Goal: Task Accomplishment & Management: Complete application form

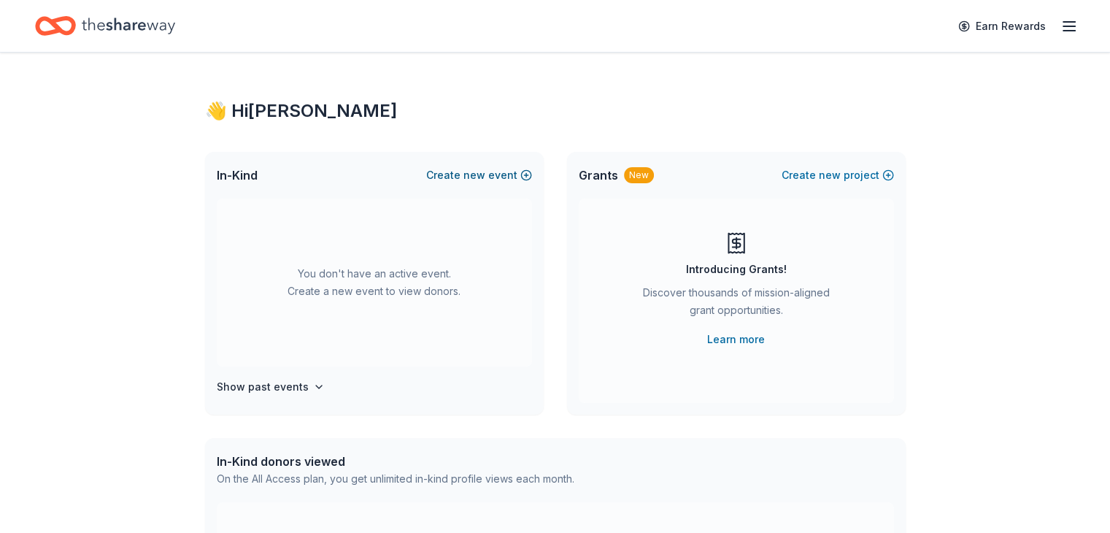
click at [453, 173] on button "Create new event" at bounding box center [479, 175] width 106 height 18
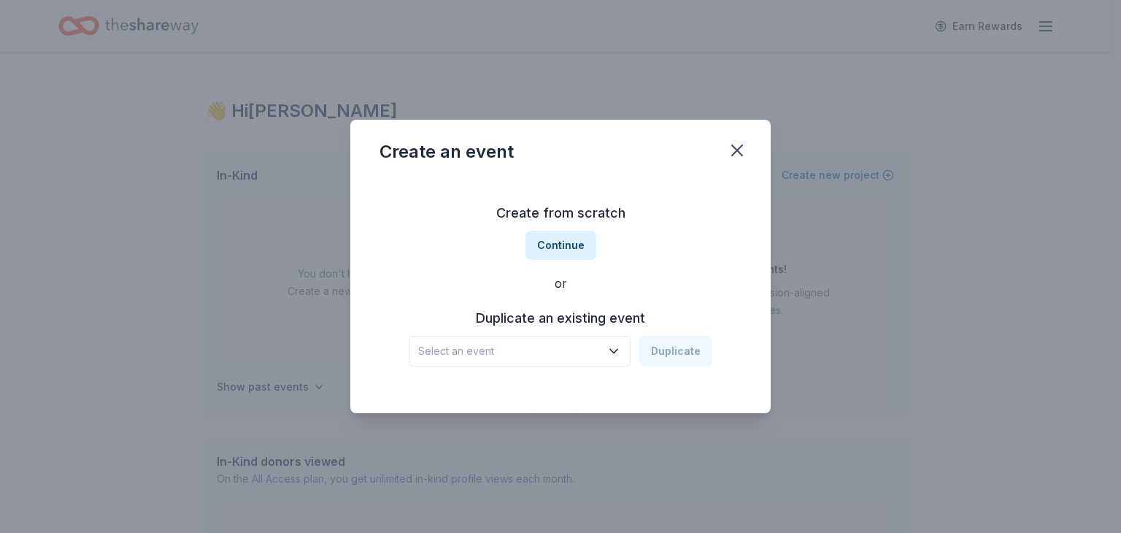
click at [621, 345] on icon "button" at bounding box center [614, 351] width 15 height 15
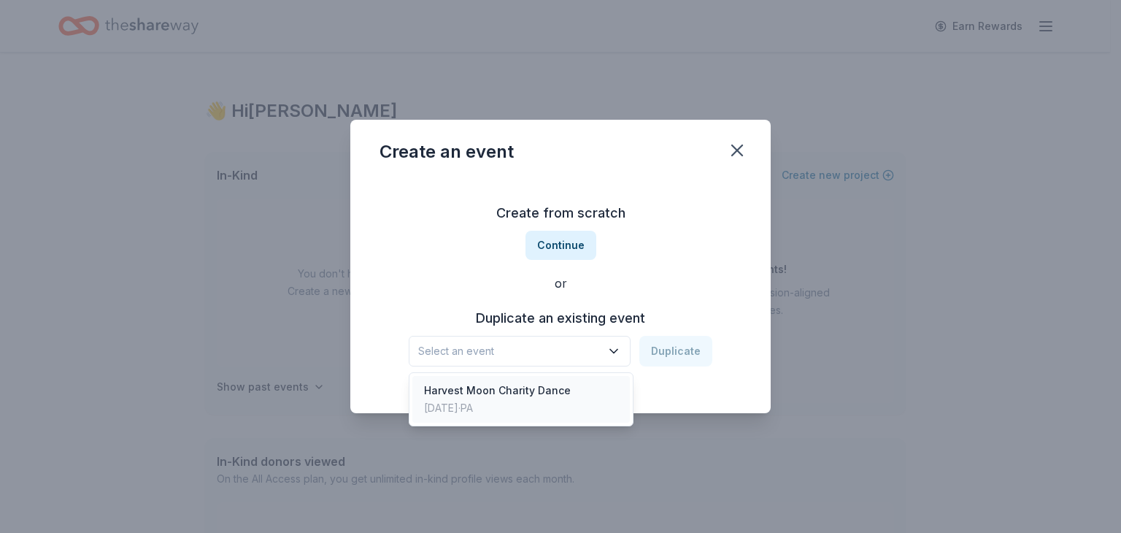
click at [563, 392] on div "Harvest Moon Charity Dance" at bounding box center [497, 391] width 147 height 18
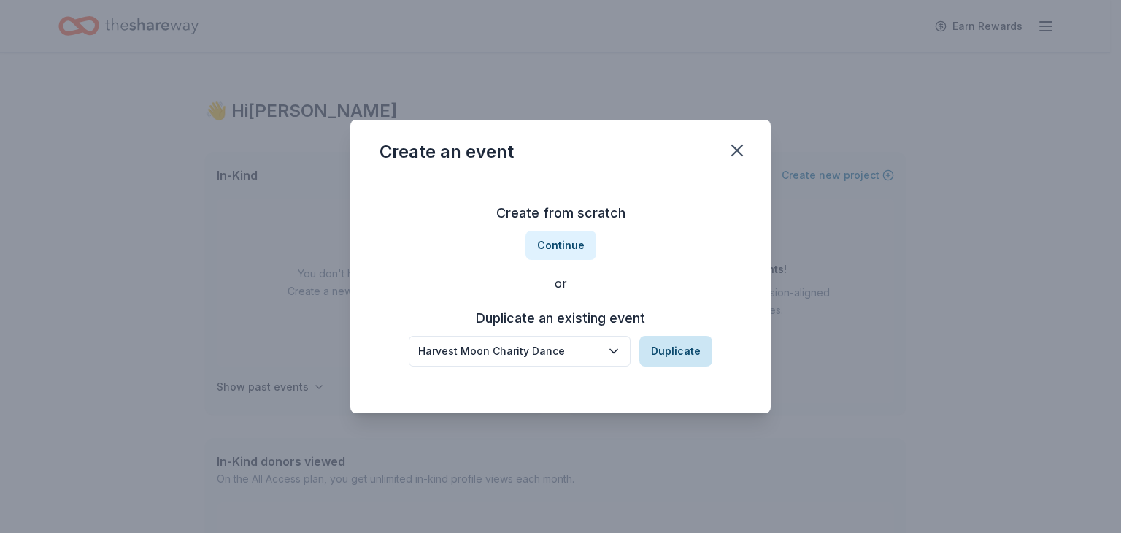
click at [689, 344] on button "Duplicate" at bounding box center [675, 351] width 73 height 31
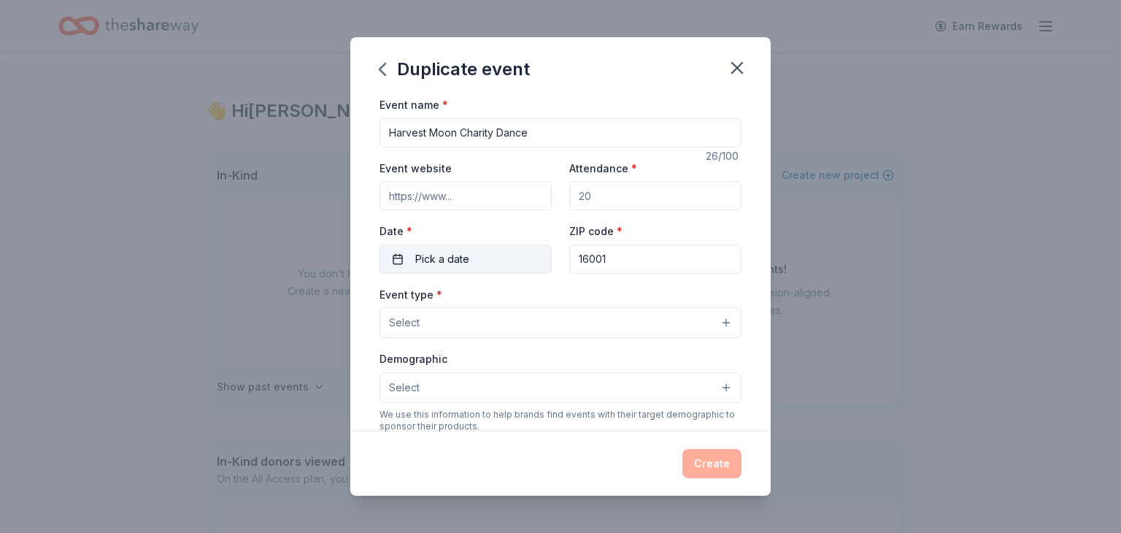
click at [423, 268] on button "Pick a date" at bounding box center [466, 259] width 172 height 29
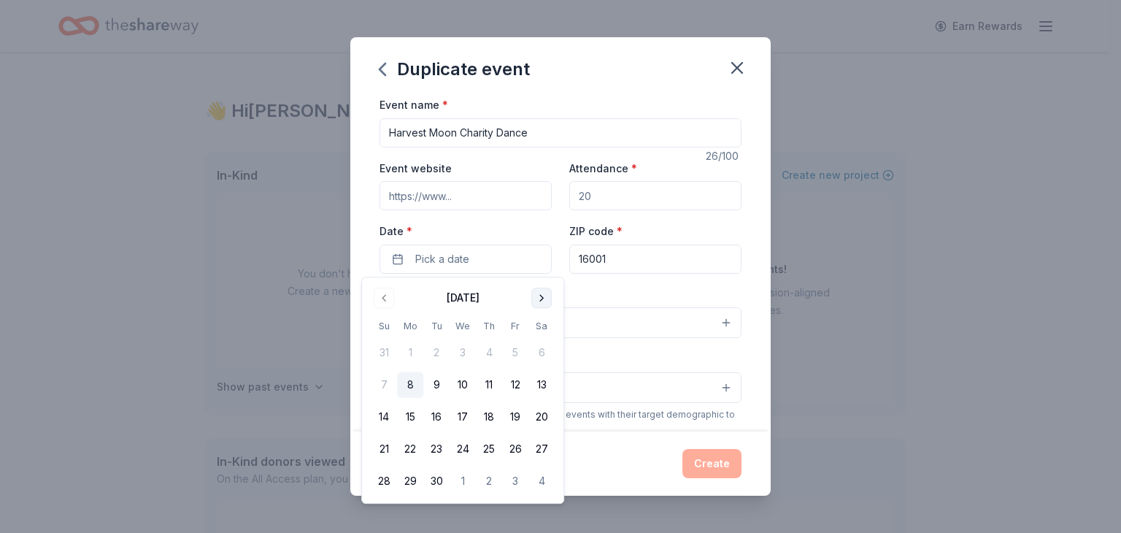
click at [537, 304] on button "Go to next month" at bounding box center [541, 298] width 20 height 20
click at [513, 455] on button "24" at bounding box center [515, 449] width 26 height 26
click at [873, 350] on div "Duplicate event Event name * Harvest Moon Charity Dance 26 /100 Event website A…" at bounding box center [560, 266] width 1121 height 533
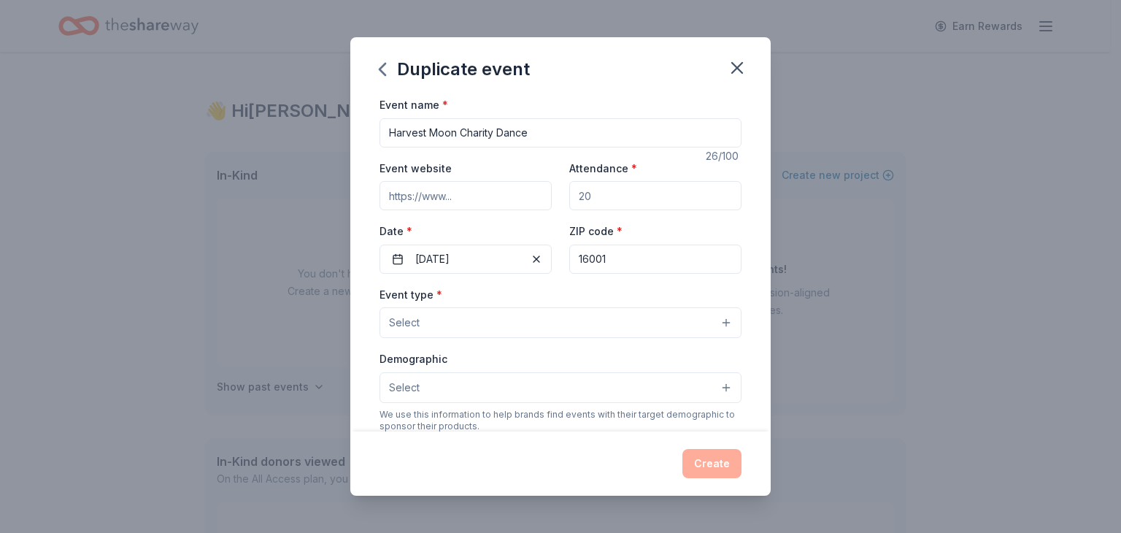
click at [460, 339] on div "Event type * Select Demographic Select We use this information to help brands f…" at bounding box center [561, 438] width 362 height 307
click at [460, 337] on button "Select" at bounding box center [561, 322] width 362 height 31
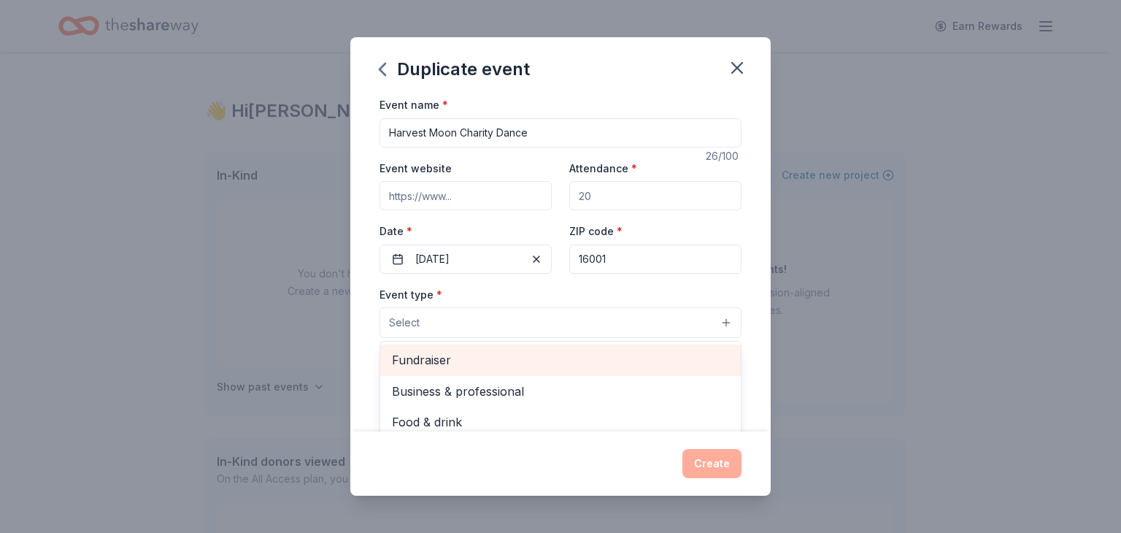
click at [461, 358] on span "Fundraiser" at bounding box center [560, 359] width 337 height 19
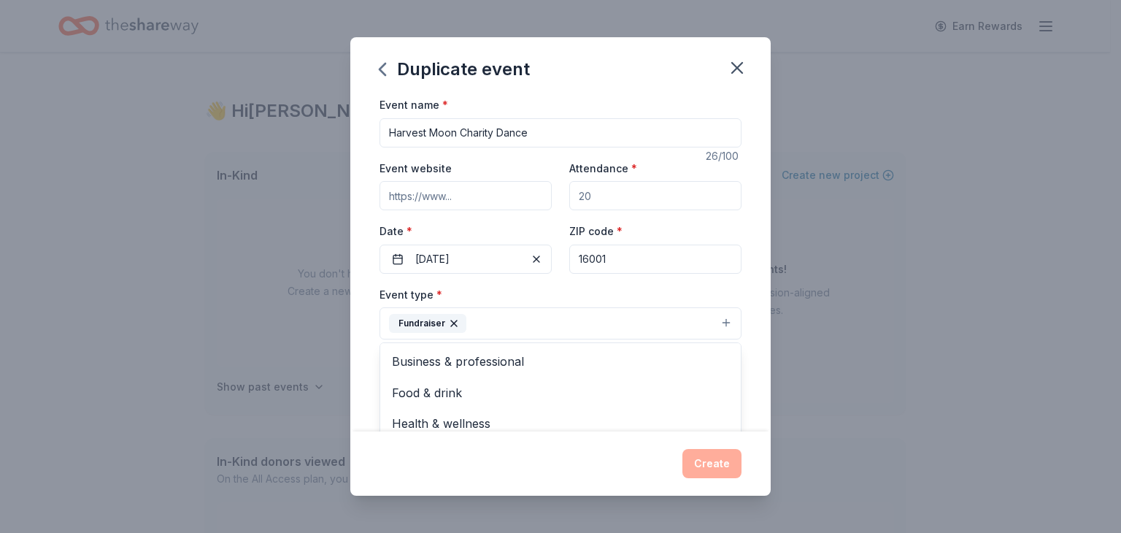
click at [834, 410] on div "Duplicate event Event name * Harvest Moon Charity Dance 26 /100 Event website A…" at bounding box center [560, 266] width 1121 height 533
click at [434, 382] on button "Select" at bounding box center [561, 389] width 362 height 31
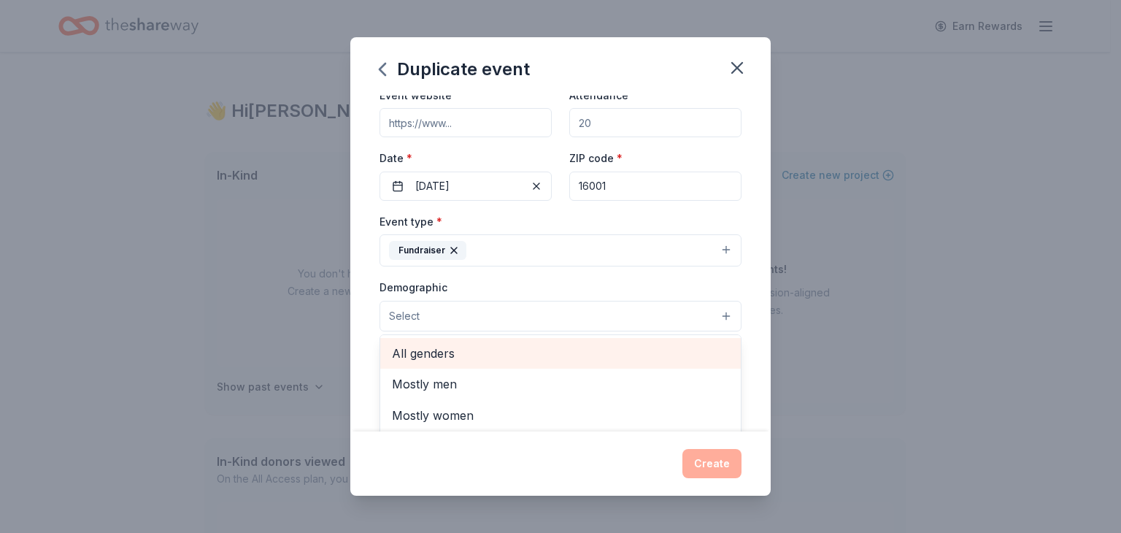
click at [455, 357] on span "All genders" at bounding box center [560, 353] width 337 height 19
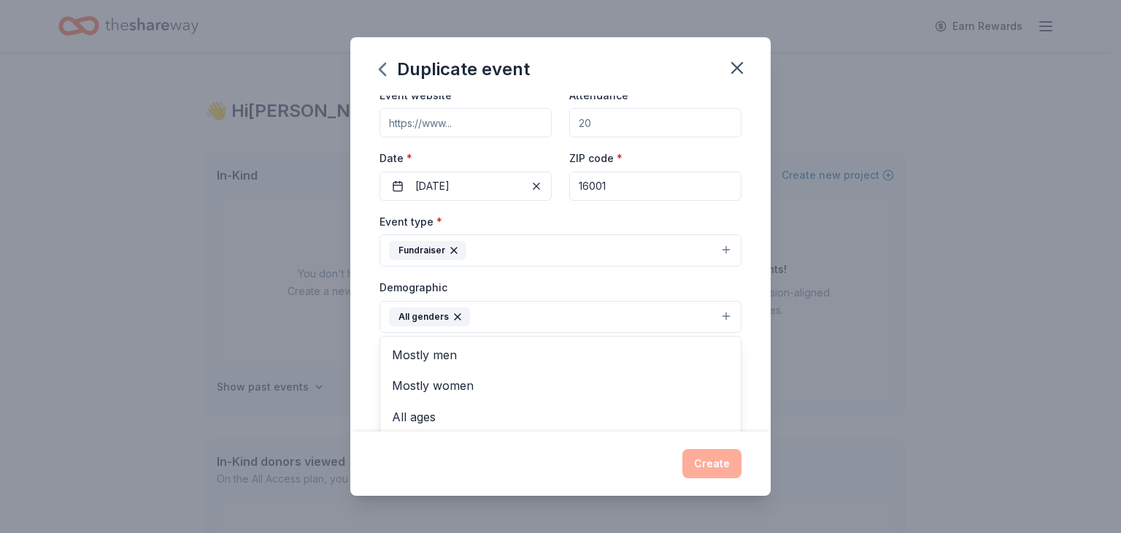
click at [985, 407] on div "Duplicate event Event name * Harvest Moon Charity Dance 26 /100 Event website A…" at bounding box center [560, 266] width 1121 height 533
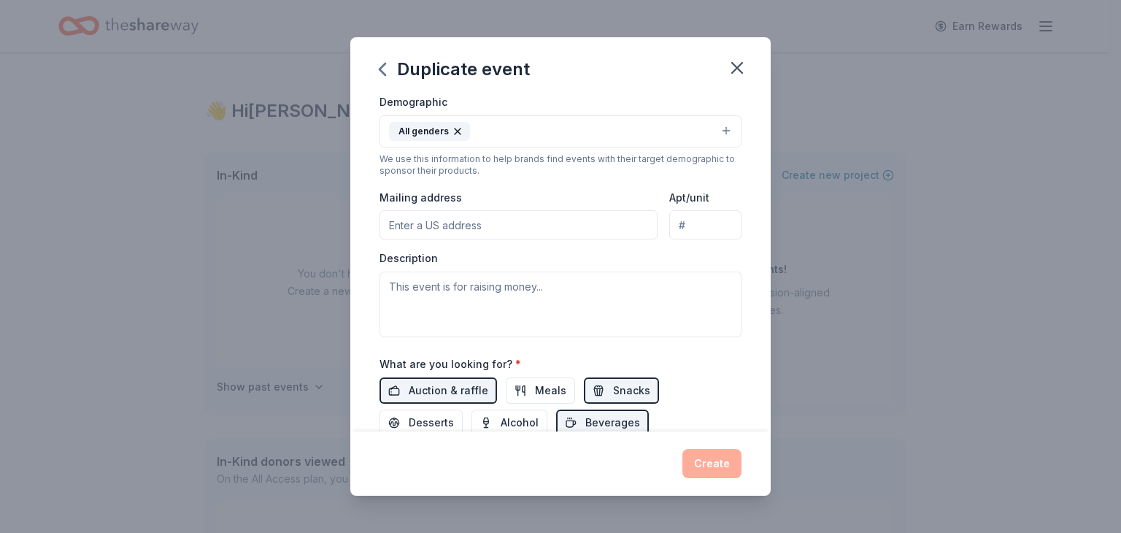
scroll to position [292, 0]
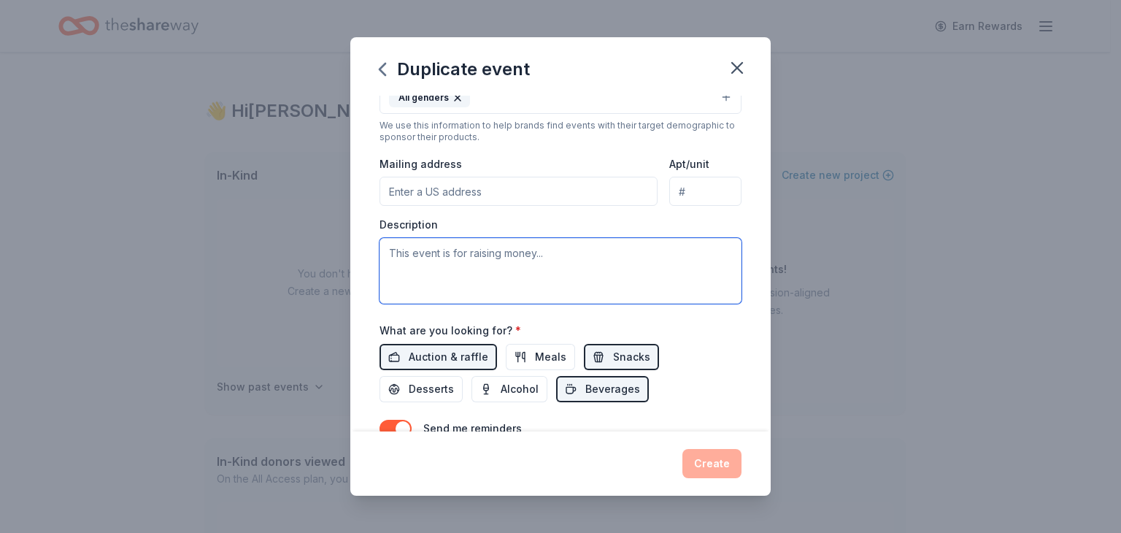
click at [470, 274] on textarea at bounding box center [561, 271] width 362 height 66
type textarea "t"
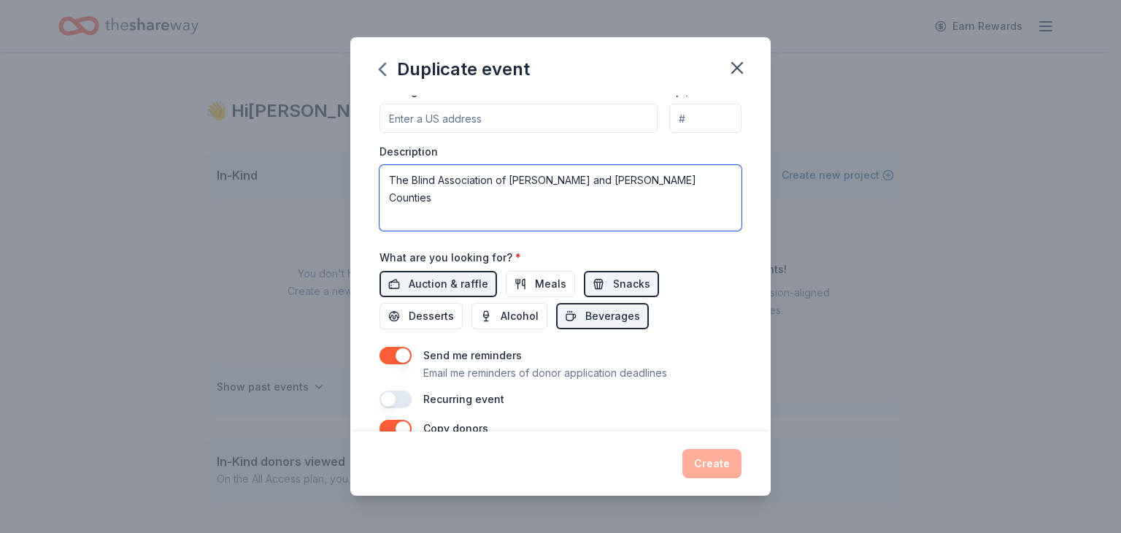
scroll to position [438, 0]
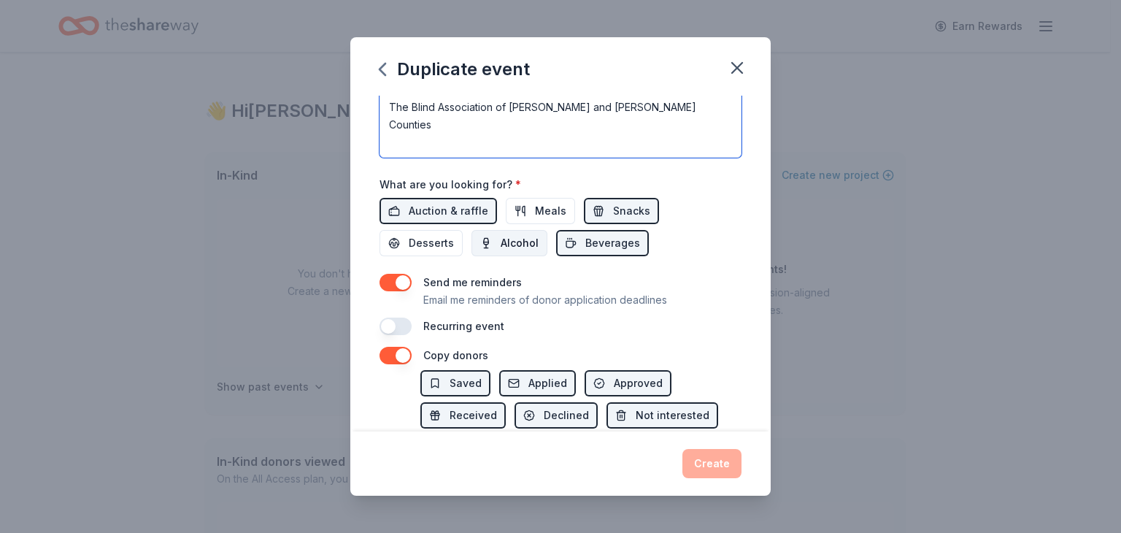
type textarea "The Blind Association of [PERSON_NAME] and [PERSON_NAME] Counties"
click at [526, 232] on button "Alcohol" at bounding box center [510, 243] width 76 height 26
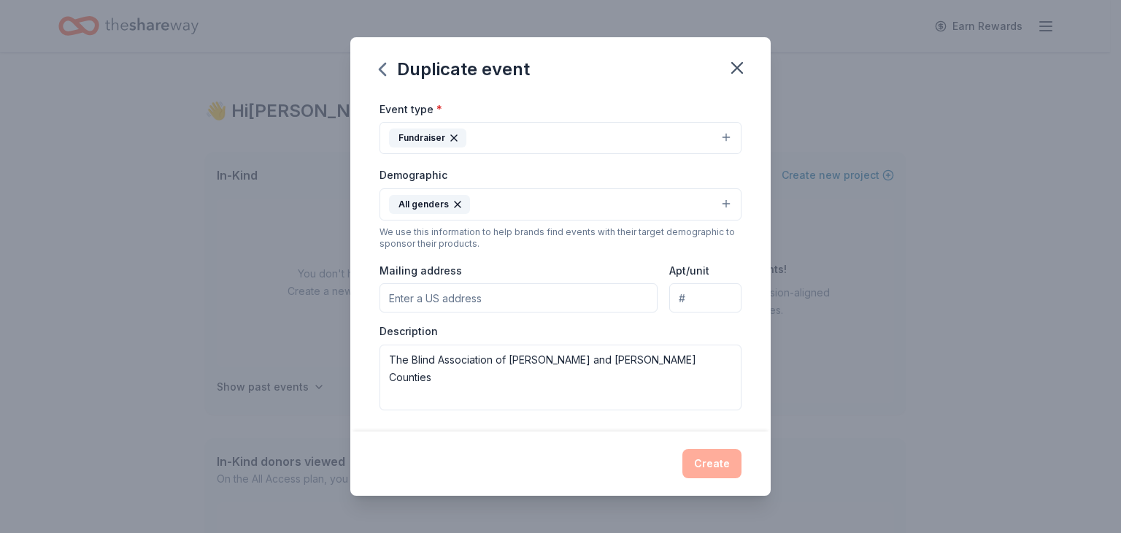
scroll to position [73, 0]
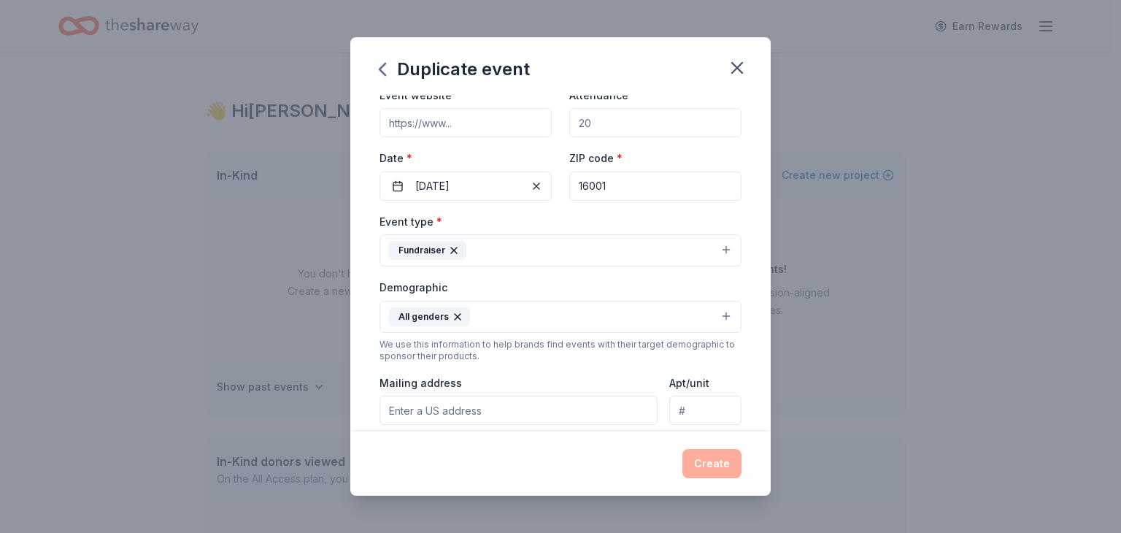
click at [461, 419] on input "Mailing address" at bounding box center [519, 410] width 278 height 29
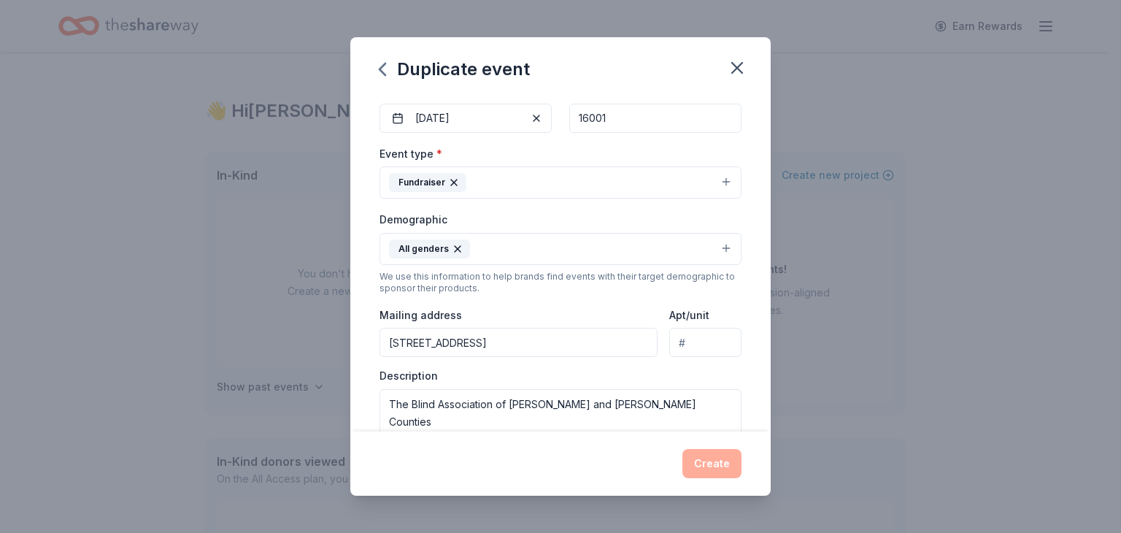
scroll to position [219, 0]
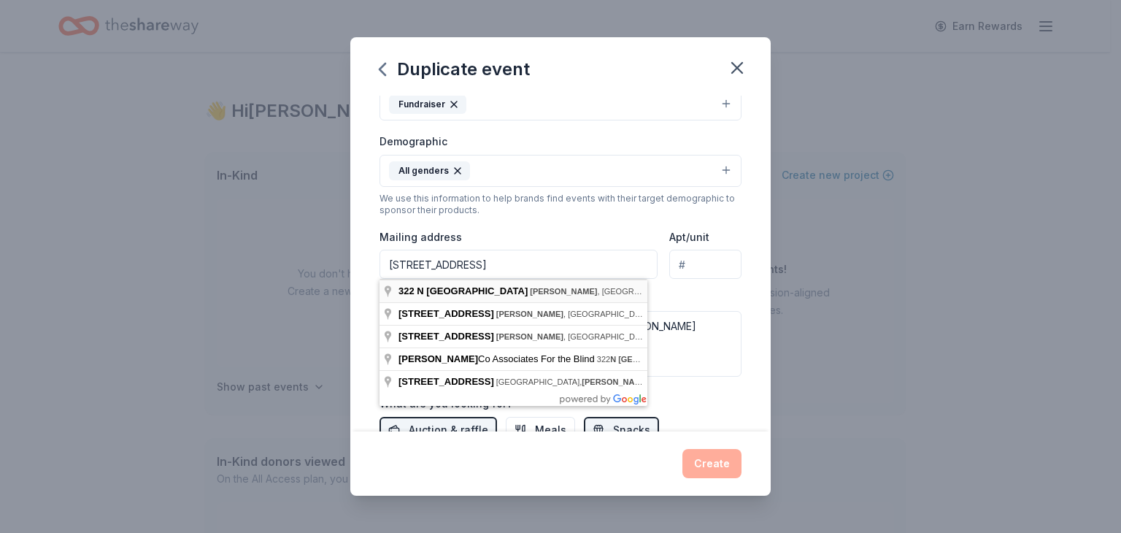
type input "322 North Cedar Street, Butler, PA, 16001"
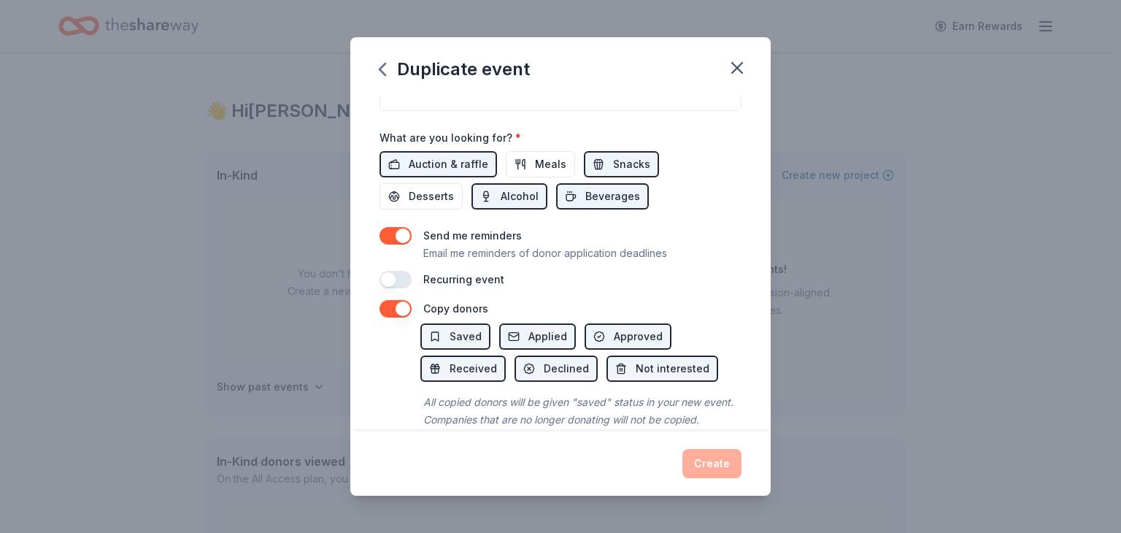
scroll to position [525, 0]
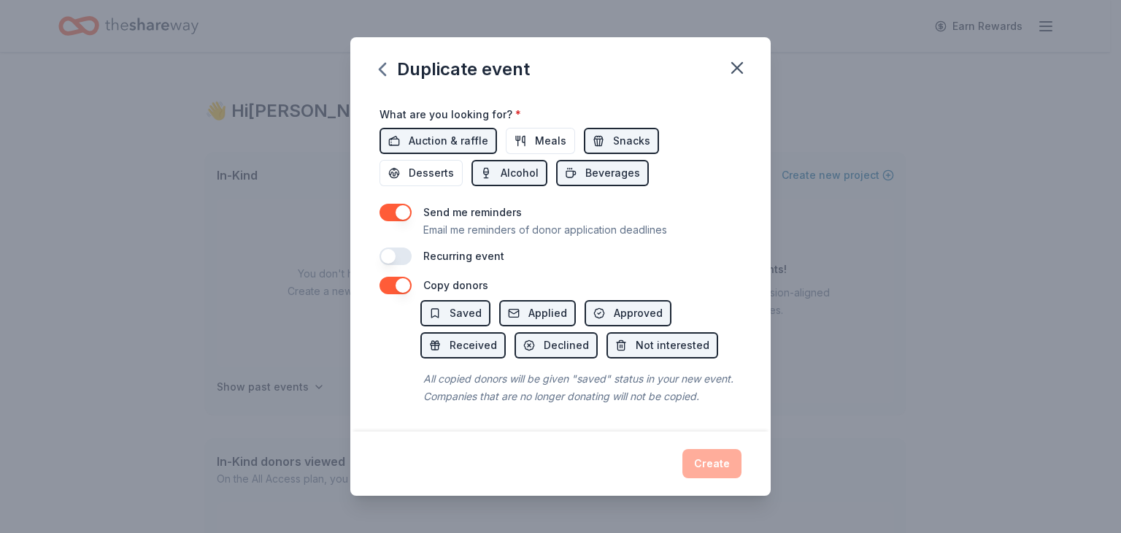
click at [700, 469] on div "Create" at bounding box center [561, 463] width 362 height 29
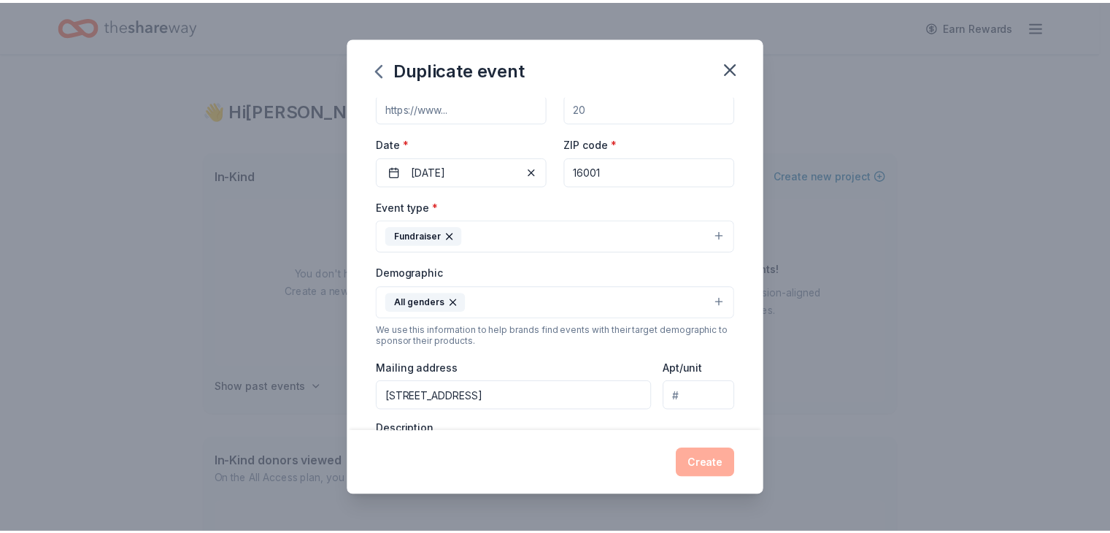
scroll to position [15, 0]
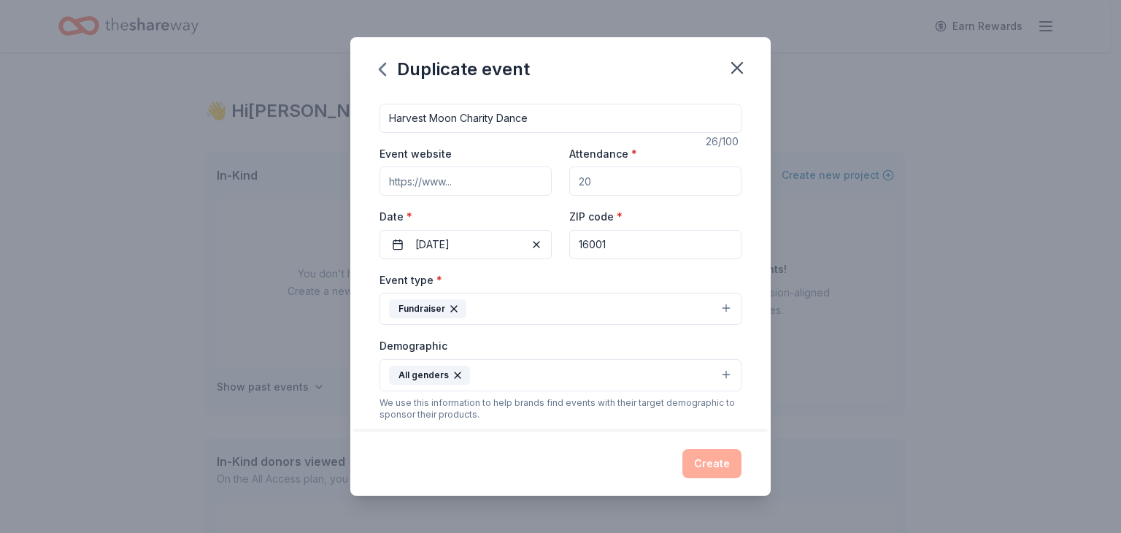
click at [619, 184] on input "Attendance *" at bounding box center [655, 180] width 172 height 29
type input "100"
click at [721, 461] on button "Create" at bounding box center [711, 463] width 59 height 29
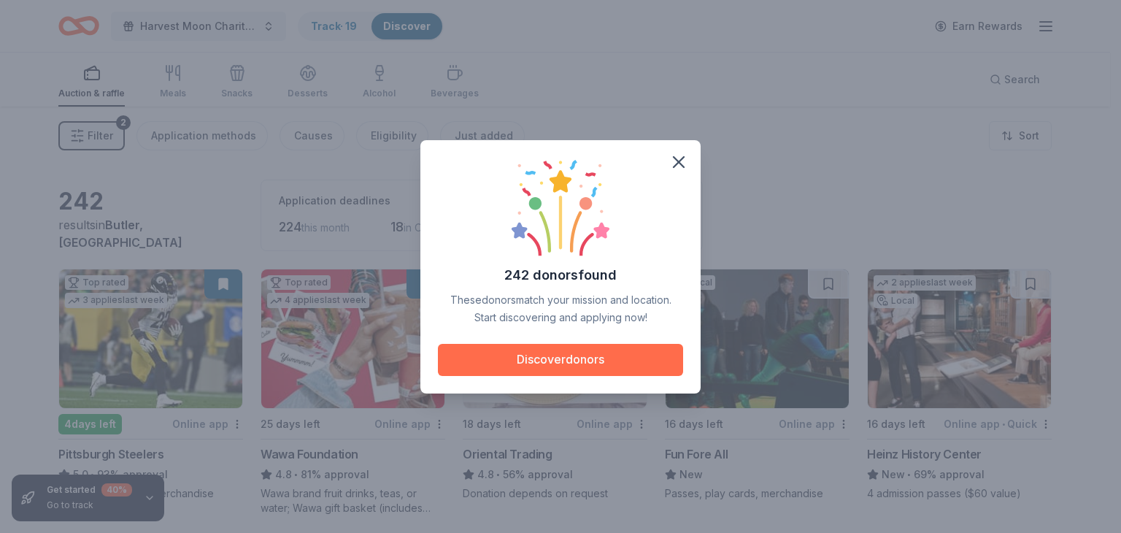
click at [557, 361] on button "Discover donors" at bounding box center [560, 360] width 245 height 32
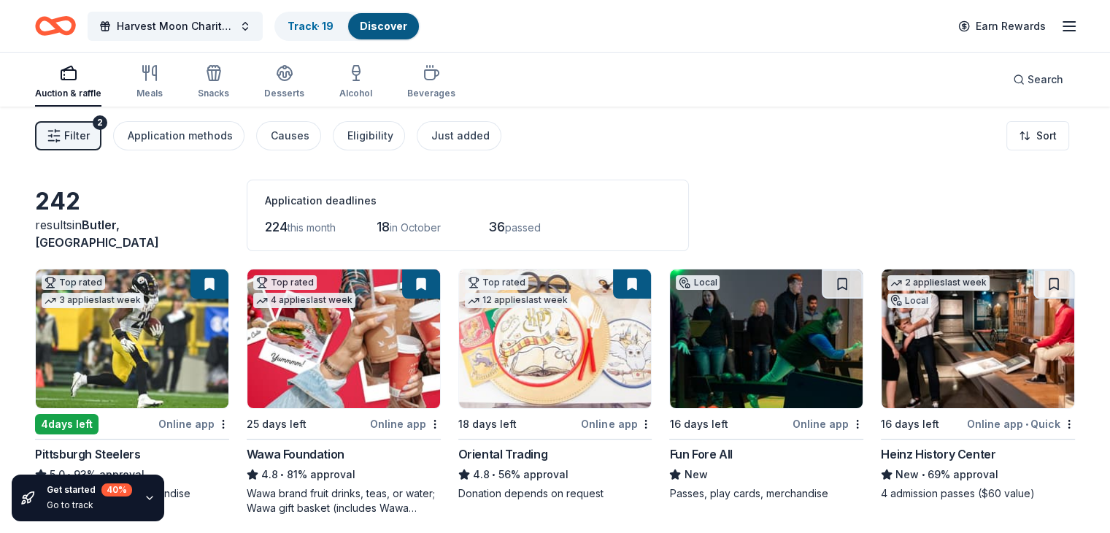
scroll to position [73, 0]
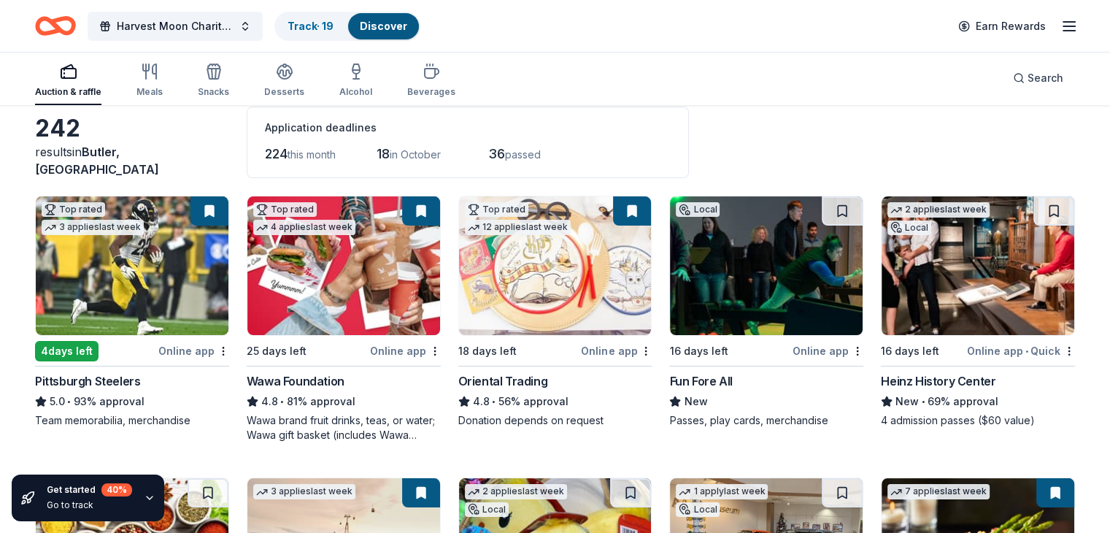
click at [377, 296] on img at bounding box center [343, 265] width 193 height 139
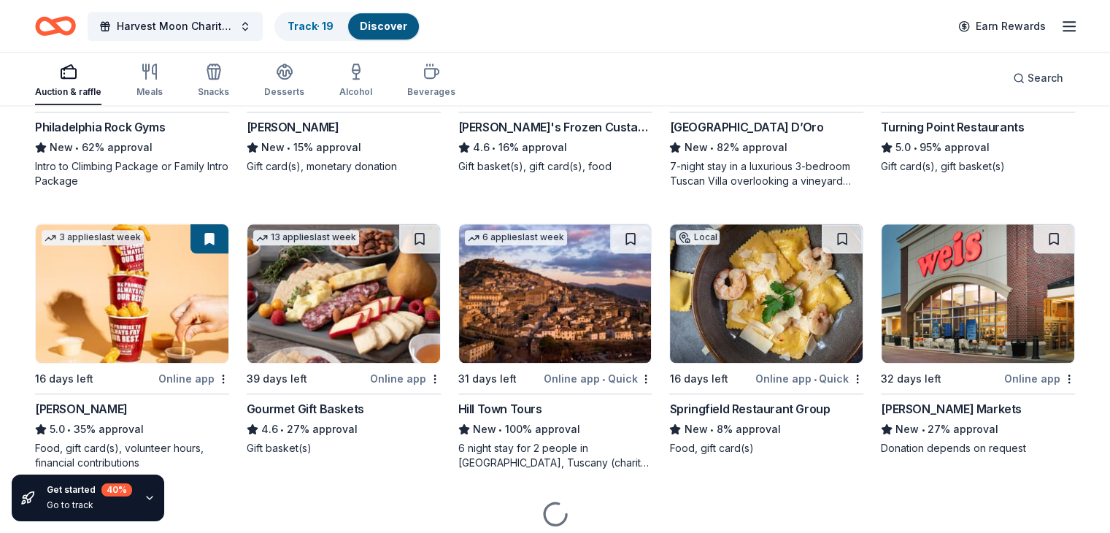
scroll to position [1460, 0]
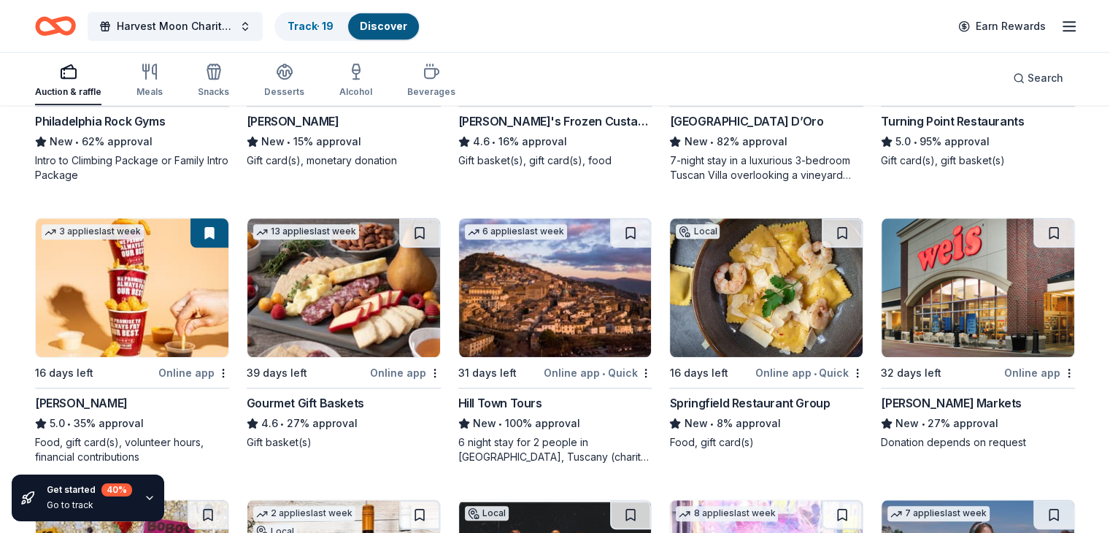
click at [707, 404] on div "Springfield Restaurant Group" at bounding box center [749, 403] width 161 height 18
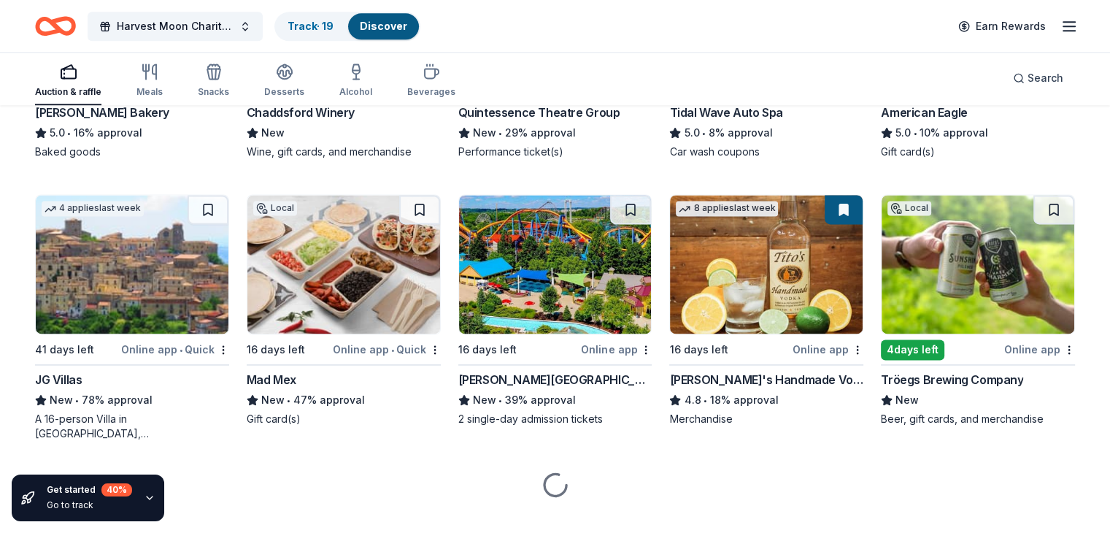
scroll to position [2044, 0]
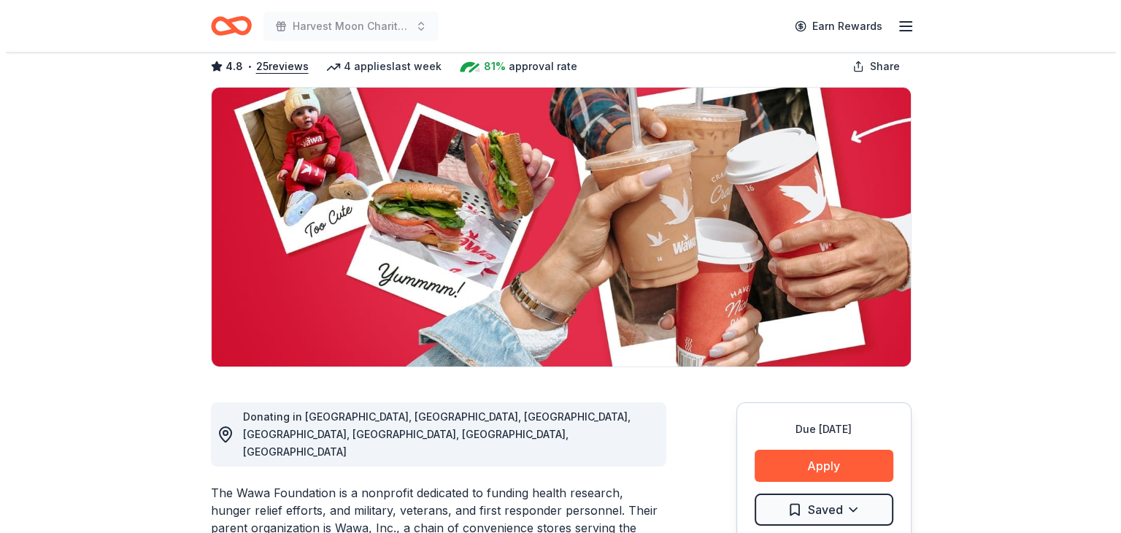
scroll to position [219, 0]
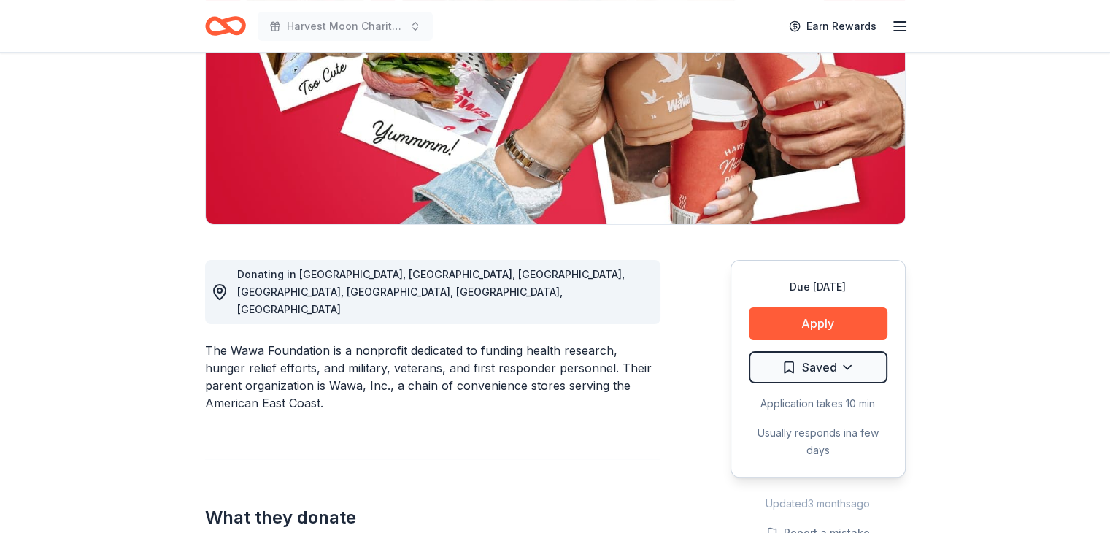
click at [847, 339] on div "Due [DATE] Apply Saved Application takes 10 min Usually responds in a few days" at bounding box center [818, 369] width 175 height 218
click at [853, 334] on button "Apply" at bounding box center [818, 323] width 139 height 32
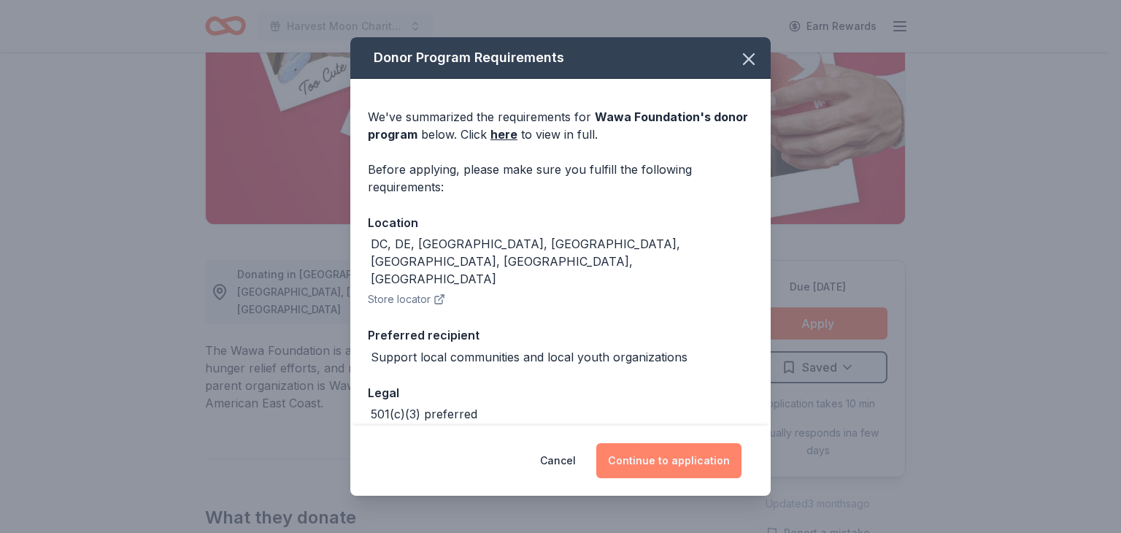
click at [626, 453] on button "Continue to application" at bounding box center [668, 460] width 145 height 35
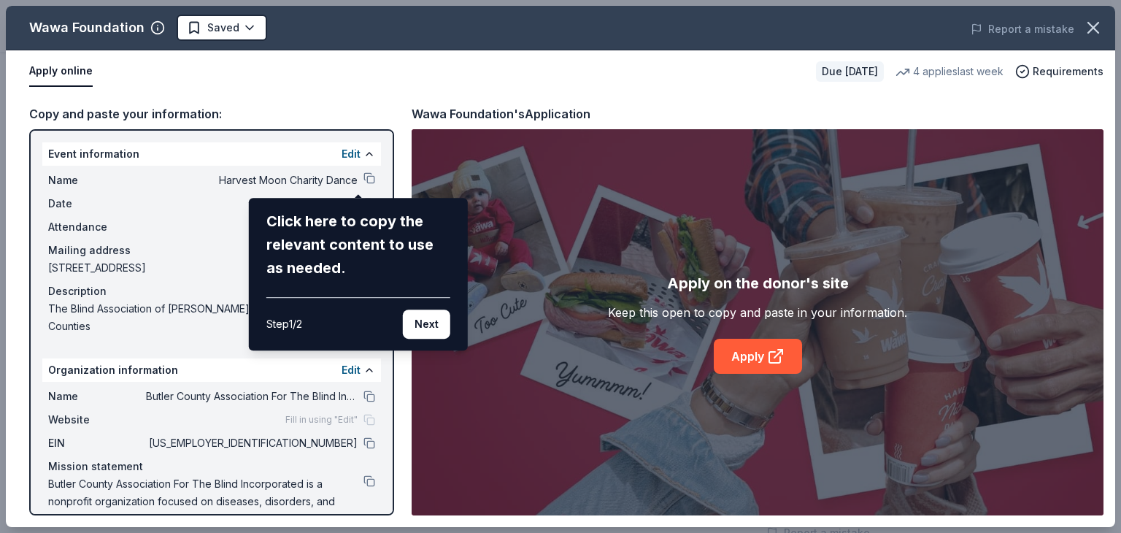
click at [353, 231] on div "Click here to copy the relevant content to use as needed." at bounding box center [358, 244] width 184 height 70
click at [423, 329] on button "Next" at bounding box center [426, 323] width 47 height 29
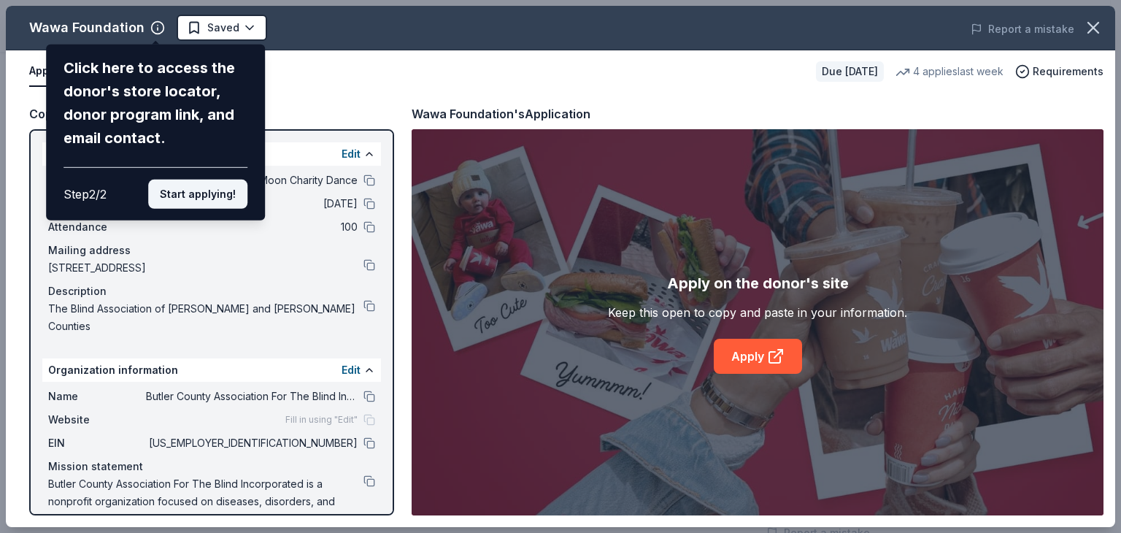
click at [187, 185] on button "Start applying!" at bounding box center [197, 194] width 99 height 29
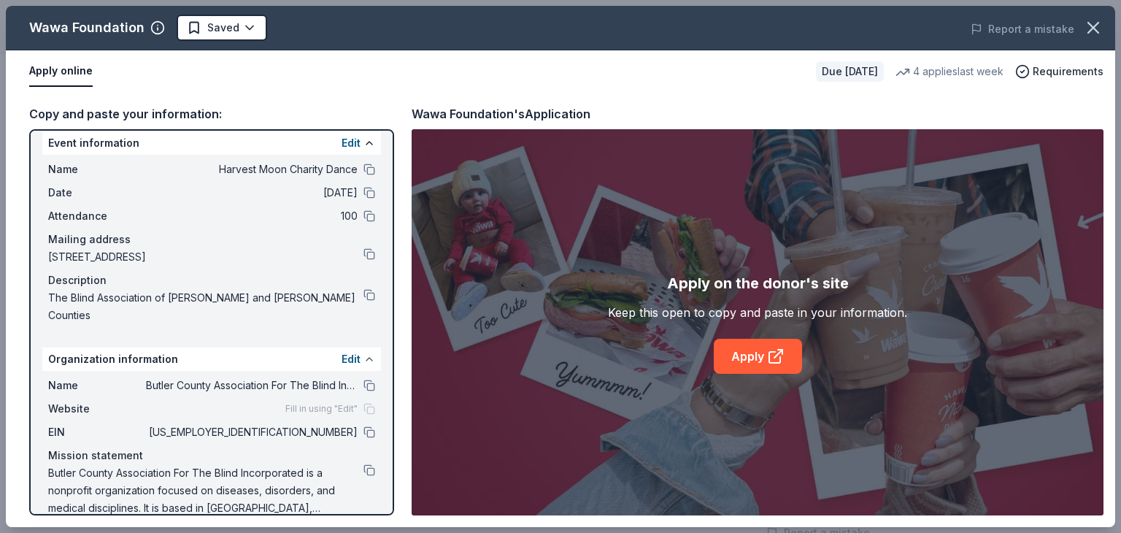
scroll to position [13, 0]
click at [791, 354] on link "Apply" at bounding box center [758, 356] width 88 height 35
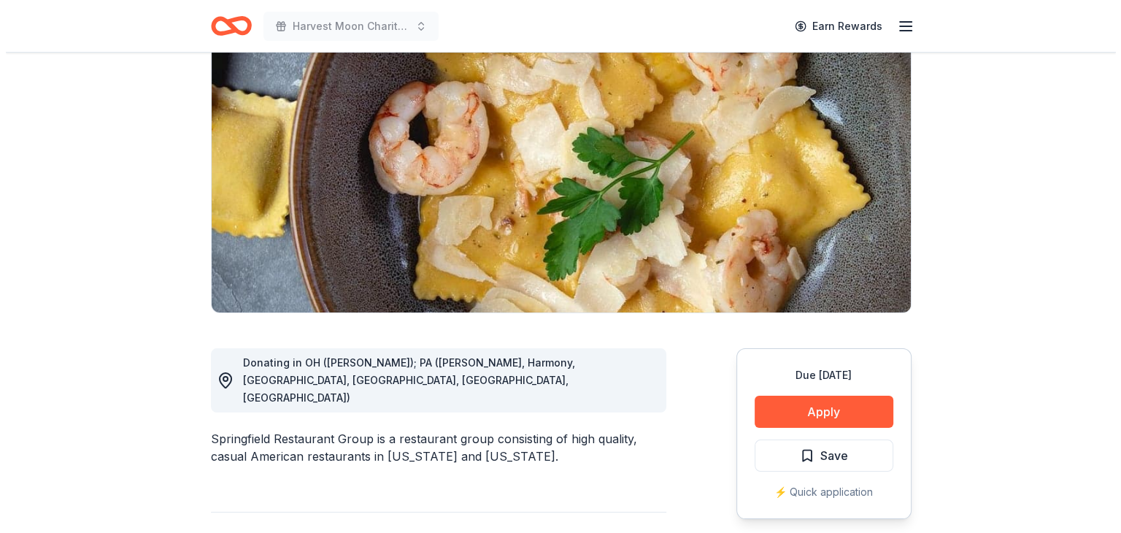
scroll to position [146, 0]
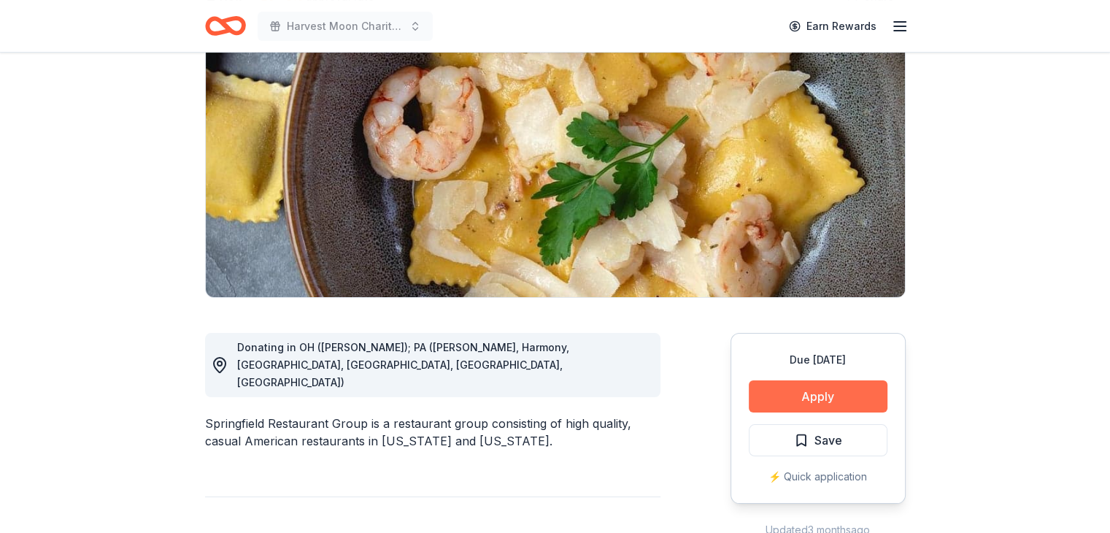
click at [810, 401] on button "Apply" at bounding box center [818, 396] width 139 height 32
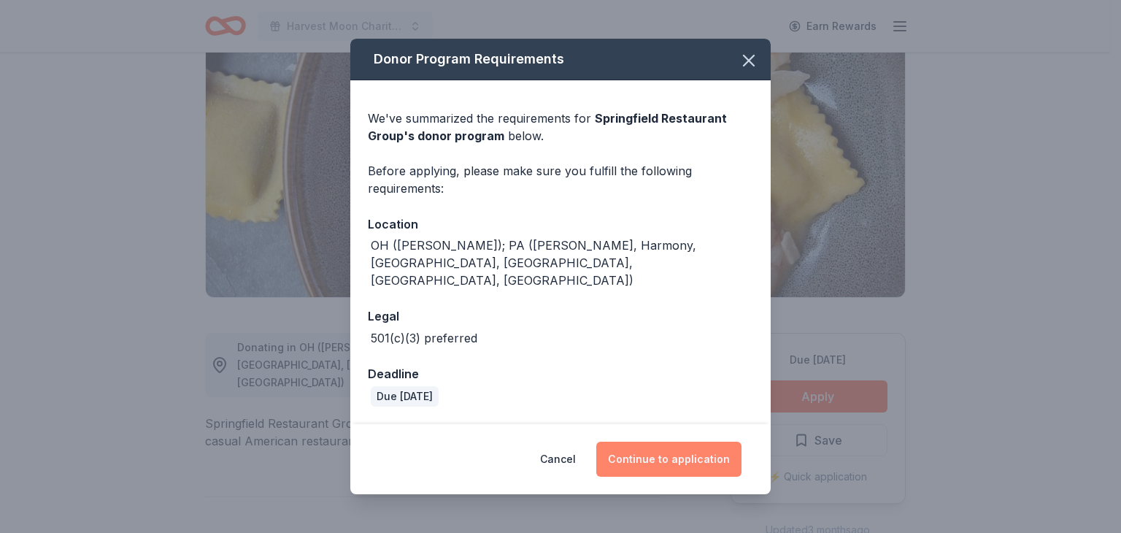
click at [639, 442] on button "Continue to application" at bounding box center [668, 459] width 145 height 35
